Goal: Task Accomplishment & Management: Use online tool/utility

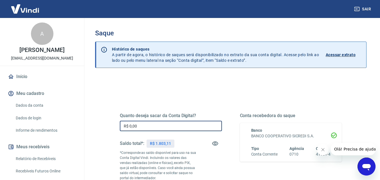
click at [147, 125] on input "R$ 0,00" at bounding box center [171, 126] width 102 height 10
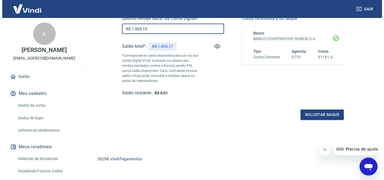
scroll to position [97, 0]
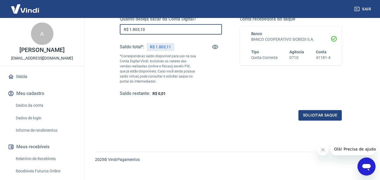
type input "R$ 1.803,10"
click at [322, 151] on icon "Fechar mensagem da empresa" at bounding box center [322, 150] width 4 height 4
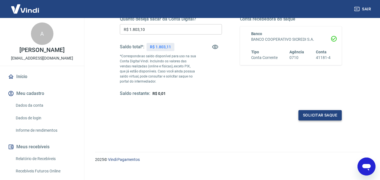
click at [317, 115] on button "Solicitar saque" at bounding box center [319, 115] width 43 height 10
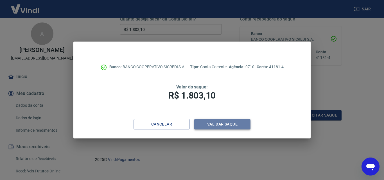
click at [227, 123] on button "Validar saque" at bounding box center [222, 124] width 56 height 10
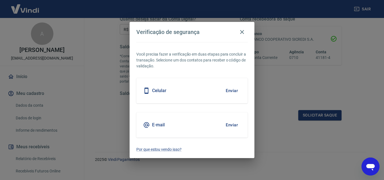
click at [211, 127] on div "E-mail Enviar" at bounding box center [191, 124] width 111 height 25
click at [234, 125] on button "Enviar" at bounding box center [232, 125] width 18 height 12
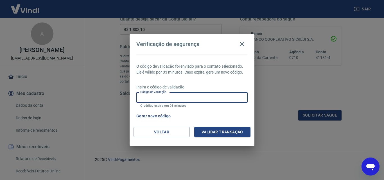
click at [189, 100] on input "Código de validação" at bounding box center [191, 97] width 111 height 10
type input "691421"
click at [215, 132] on button "Validar transação" at bounding box center [222, 132] width 56 height 10
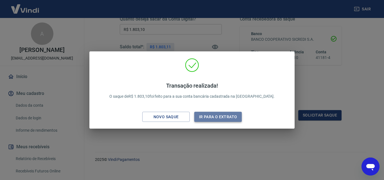
click at [223, 118] on button "Ir para o extrato" at bounding box center [218, 117] width 48 height 10
